Goal: Information Seeking & Learning: Learn about a topic

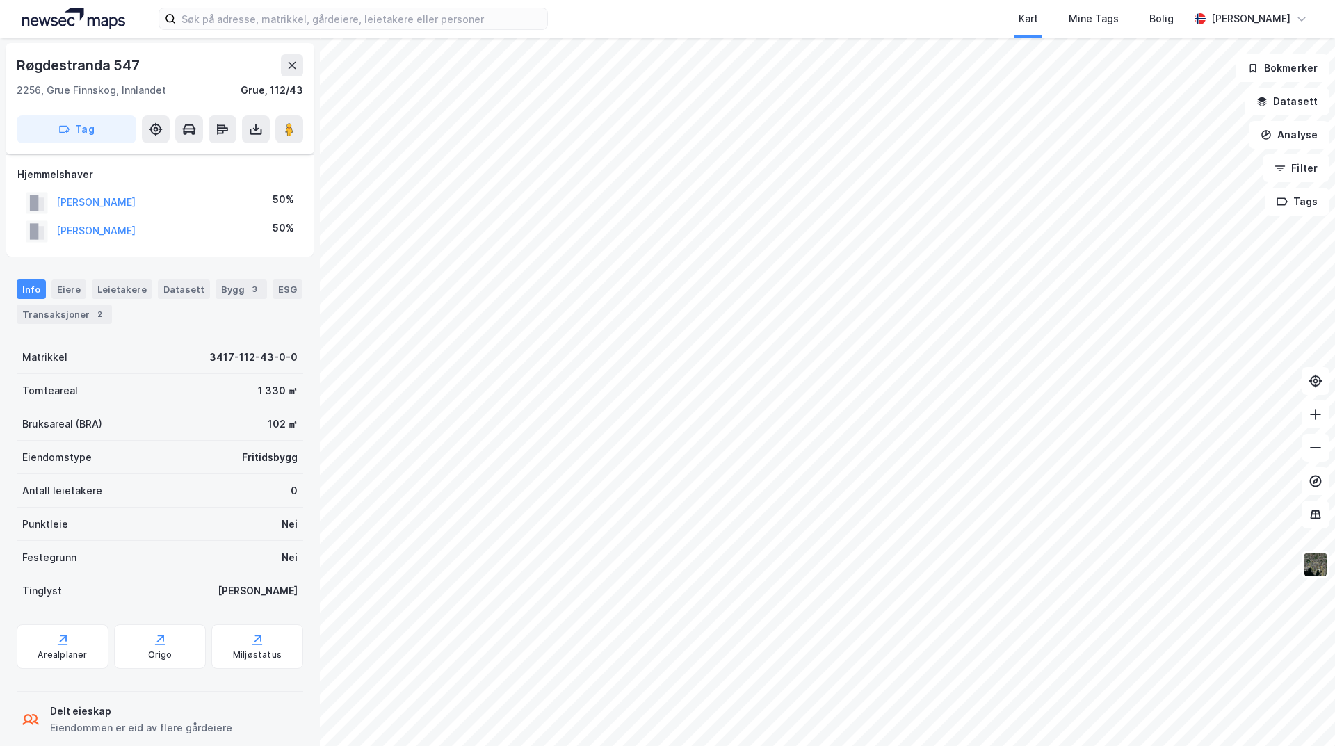
scroll to position [24, 0]
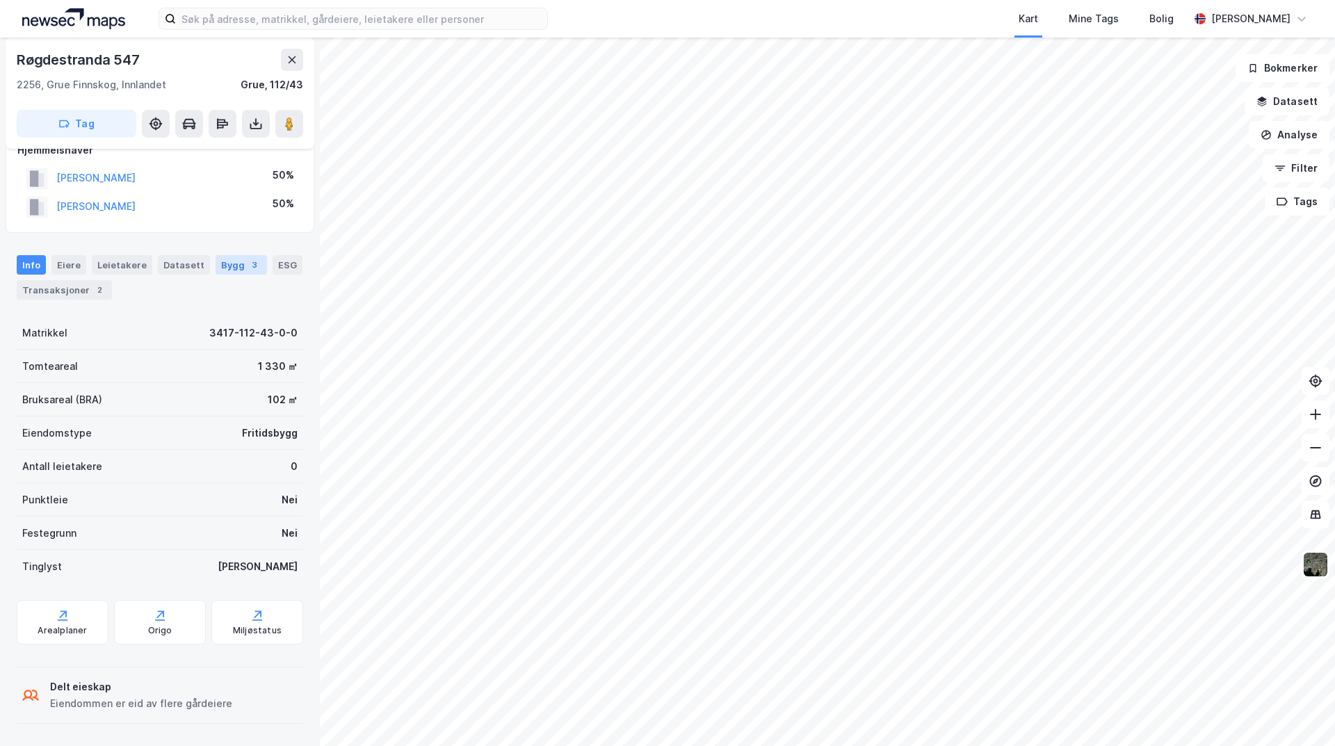
click at [230, 267] on div "Bygg 3" at bounding box center [241, 264] width 51 height 19
